Goal: Find specific page/section: Find specific page/section

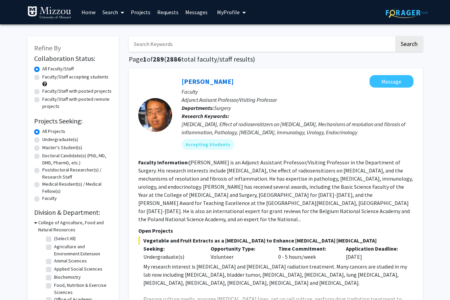
click at [176, 45] on input "Search Keywords" at bounding box center [261, 44] width 265 height 16
click at [278, 81] on div "[PERSON_NAME] Message" at bounding box center [297, 81] width 232 height 13
click at [212, 48] on input "Search Keywords" at bounding box center [261, 44] width 265 height 16
type input "[PERSON_NAME]"
click at [395, 36] on button "Search" at bounding box center [409, 44] width 28 height 16
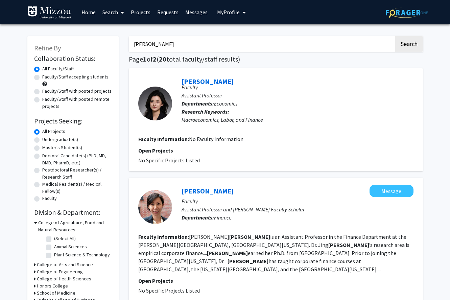
click at [190, 82] on link "[PERSON_NAME]" at bounding box center [207, 81] width 52 height 8
